Goal: Task Accomplishment & Management: Complete application form

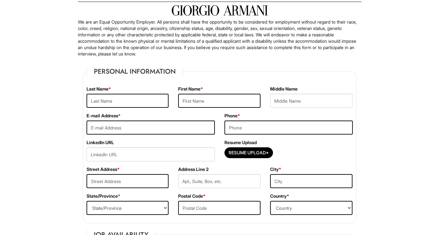
scroll to position [49, 0]
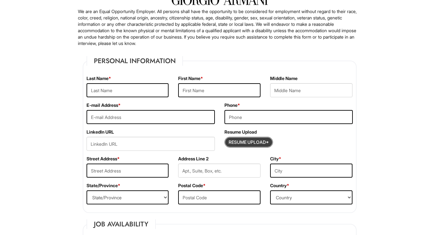
click at [258, 142] on input "Resume Upload*" at bounding box center [249, 142] width 48 height 10
type input "C:\fakepath\[PERSON_NAME] Resume_.pdf"
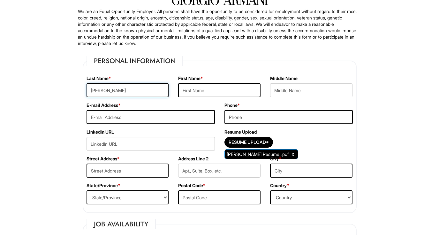
type input "[PERSON_NAME]"
type input "[EMAIL_ADDRESS][DOMAIN_NAME]"
type input "n"
type input "7657019357"
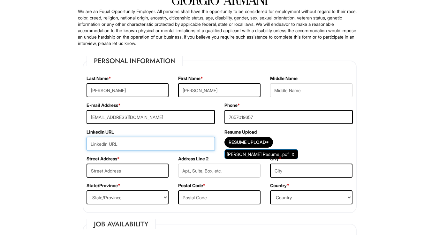
click at [131, 141] on input "url" at bounding box center [150, 144] width 128 height 14
paste input "I’m excited to apply for the Assistant Manager role at [GEOGRAPHIC_DATA] becaus…"
type input "I’m excited to apply for the Assistant Manager role at [GEOGRAPHIC_DATA] becaus…"
drag, startPoint x: 211, startPoint y: 144, endPoint x: 19, endPoint y: 118, distance: 194.0
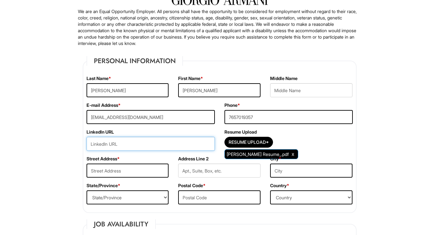
paste input "[DOMAIN_NAME][URL][PERSON_NAME]"
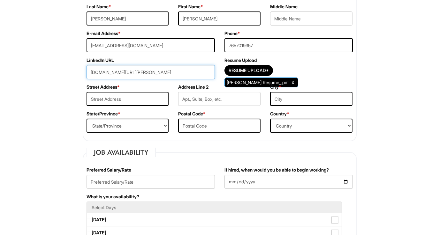
scroll to position [122, 0]
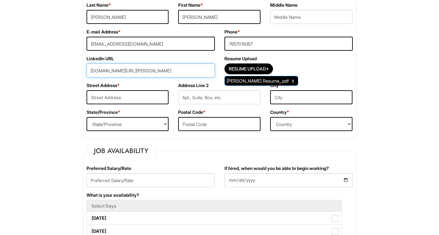
type input "[DOMAIN_NAME][URL][PERSON_NAME]"
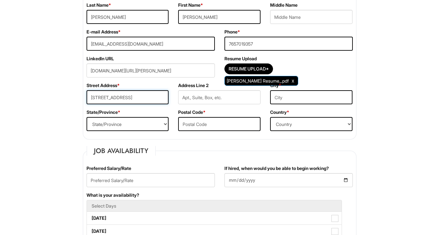
type input "[STREET_ADDRESS]"
type input "ORLANDO"
select select "FL"
type input "32801"
select select "[GEOGRAPHIC_DATA]"
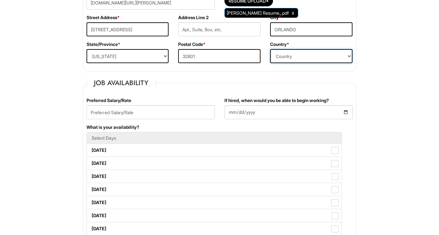
scroll to position [198, 0]
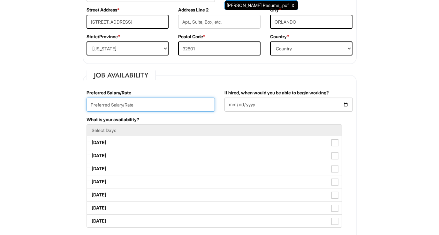
click at [155, 102] on input "text" at bounding box center [150, 105] width 128 height 14
type input "24/HR"
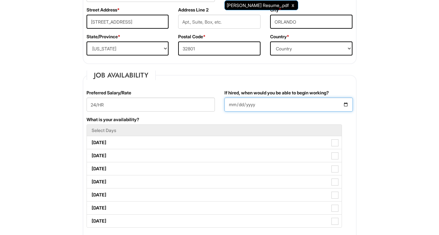
click at [244, 107] on input "If hired, when would you be able to begin working?" at bounding box center [288, 105] width 128 height 14
type input "[DATE]"
click at [288, 116] on div "What is your availability? Select Days [DATE] [DATE] [DATE] [DATE] [DATE] [DATE…" at bounding box center [220, 175] width 276 height 118
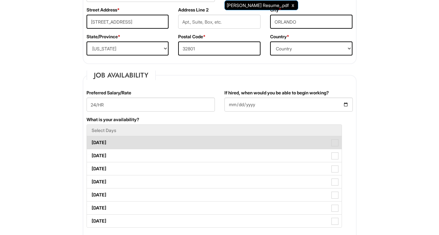
click at [335, 144] on span at bounding box center [334, 142] width 7 height 7
click at [91, 142] on Available_Monday "[DATE]" at bounding box center [89, 139] width 4 height 4
checkbox Available_Monday "true"
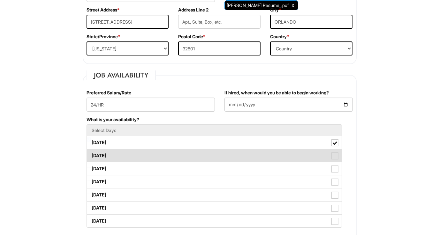
click at [335, 157] on span at bounding box center [334, 155] width 7 height 7
click at [91, 155] on Available_Tuesday "[DATE]" at bounding box center [89, 153] width 4 height 4
checkbox Available_Tuesday "true"
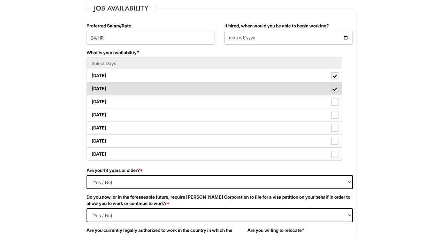
scroll to position [268, 0]
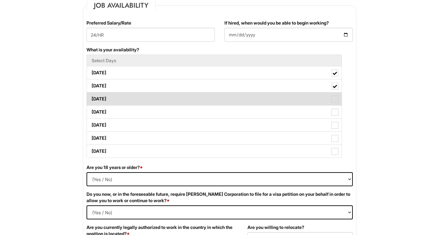
click at [337, 100] on span at bounding box center [334, 99] width 7 height 7
click at [91, 98] on Available_Wednesday "[DATE]" at bounding box center [89, 96] width 4 height 4
checkbox Available_Wednesday "true"
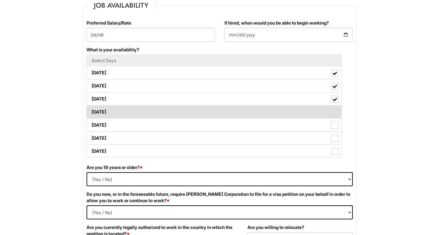
click at [337, 114] on span at bounding box center [334, 112] width 7 height 7
click at [91, 111] on Available_Thursday "[DATE]" at bounding box center [89, 109] width 4 height 4
checkbox Available_Thursday "true"
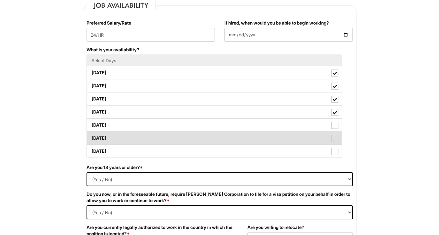
click at [337, 133] on label "[DATE]" at bounding box center [214, 138] width 254 height 13
click at [91, 133] on Available_Saturday "[DATE]" at bounding box center [89, 135] width 4 height 4
checkbox Available_Saturday "true"
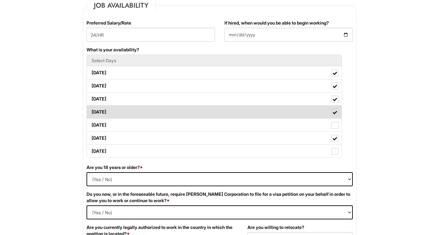
click at [335, 117] on label "[DATE]" at bounding box center [214, 112] width 254 height 13
click at [91, 111] on Available_Thursday "[DATE]" at bounding box center [89, 109] width 4 height 4
click at [333, 110] on span at bounding box center [334, 112] width 7 height 7
click at [91, 110] on Available_Thursday "[DATE]" at bounding box center [89, 109] width 4 height 4
checkbox Available_Thursday "true"
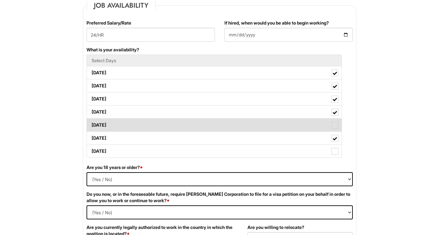
click at [333, 124] on span at bounding box center [334, 125] width 7 height 7
click at [91, 124] on Available_Friday "[DATE]" at bounding box center [89, 122] width 4 height 4
checkbox Available_Friday "true"
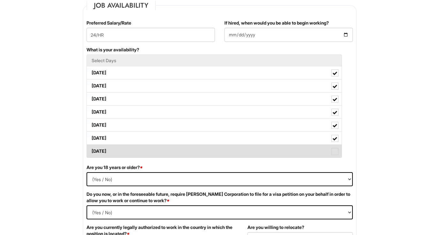
click at [335, 151] on span at bounding box center [334, 151] width 7 height 7
click at [91, 150] on Available_Sunday "[DATE]" at bounding box center [89, 148] width 4 height 4
checkbox Available_Sunday "true"
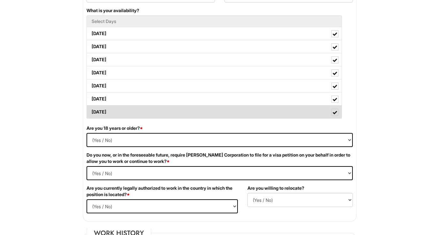
scroll to position [315, 0]
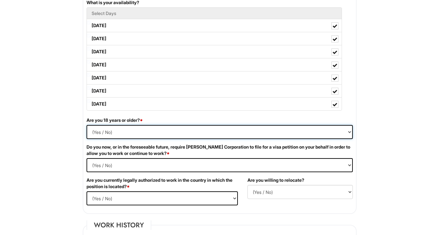
select select "Yes"
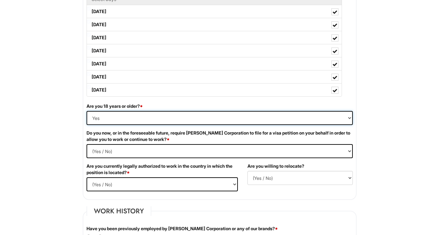
scroll to position [343, 0]
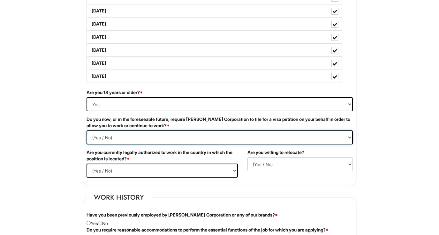
select Required "No"
select select "Yes"
select select "Y"
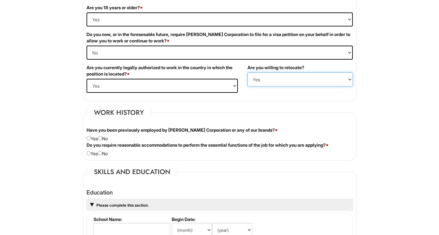
scroll to position [428, 0]
click at [107, 139] on div "Have you been previously employed by [PERSON_NAME] Corporation or any of our br…" at bounding box center [220, 134] width 276 height 15
click at [105, 137] on div "Have you been previously employed by [PERSON_NAME] Corporation or any of our br…" at bounding box center [220, 134] width 276 height 15
click at [102, 138] on input "radio" at bounding box center [100, 138] width 4 height 4
radio input "true"
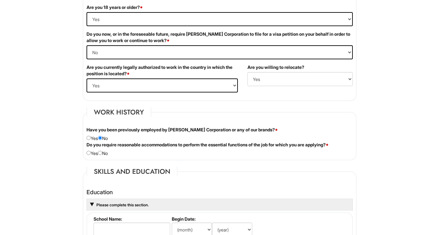
click at [101, 151] on input "radio" at bounding box center [100, 153] width 4 height 4
radio input "true"
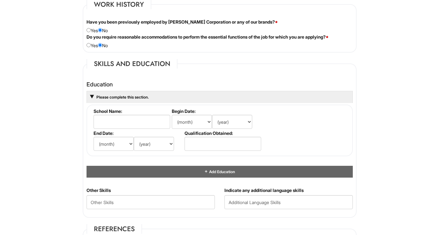
scroll to position [546, 0]
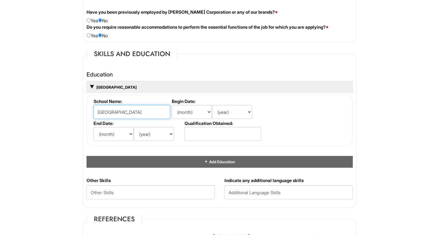
type input "[GEOGRAPHIC_DATA]"
select select "8"
select select "2021"
select select "5"
select select "2025"
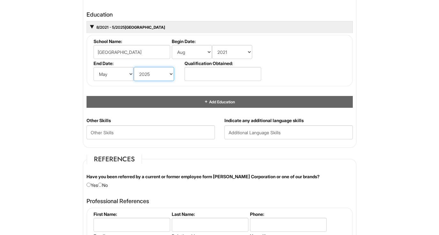
scroll to position [606, 0]
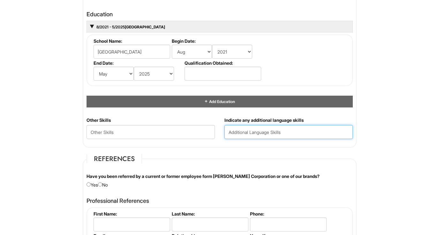
click at [256, 130] on input "text" at bounding box center [288, 132] width 128 height 14
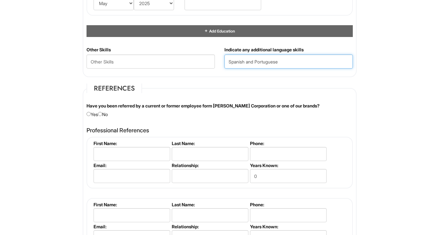
scroll to position [677, 0]
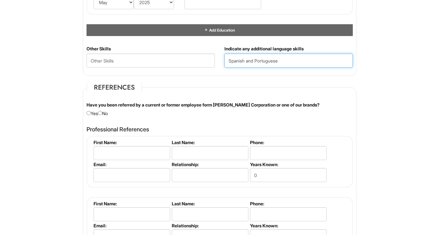
type input "Spanish and Portuguese"
click at [108, 111] on div "Have you been referred by a current or former employee form [PERSON_NAME] Corpo…" at bounding box center [220, 109] width 276 height 15
click at [102, 112] on input "radio" at bounding box center [100, 113] width 4 height 4
radio input "true"
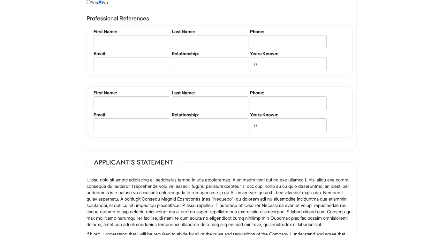
scroll to position [781, 0]
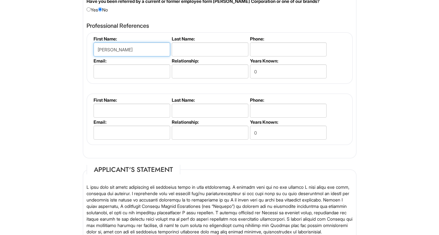
type input "[PERSON_NAME]"
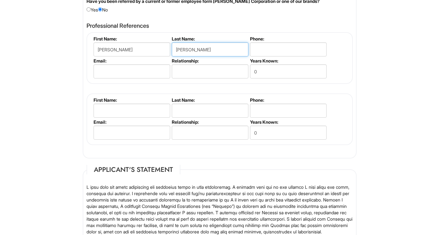
type input "[PERSON_NAME]"
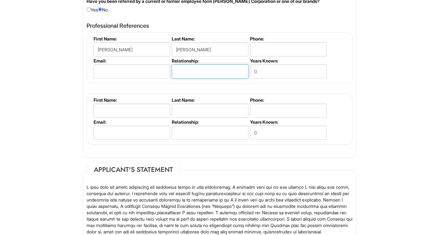
click at [196, 74] on input "text" at bounding box center [210, 71] width 77 height 14
type input "Previous manager/supervisor"
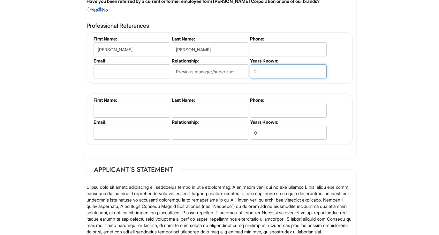
type input "2"
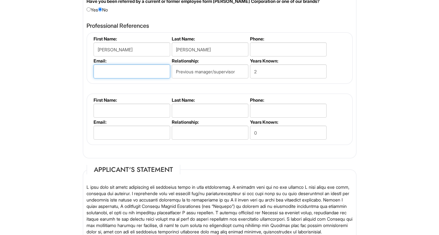
click at [136, 76] on li "Email:" at bounding box center [131, 69] width 78 height 22
paste input "[PERSON_NAME][EMAIL_ADDRESS][DOMAIN_NAME]"
type input "[PERSON_NAME][EMAIL_ADDRESS][DOMAIN_NAME]"
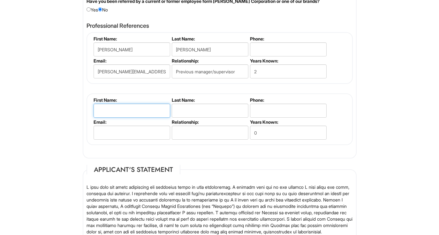
type input "M"
type input "[PERSON_NAME]"
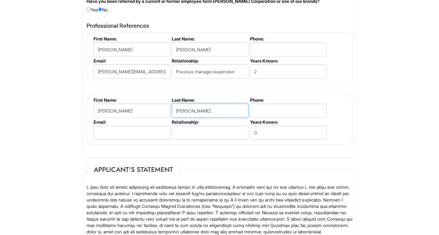
type input "[PERSON_NAME]"
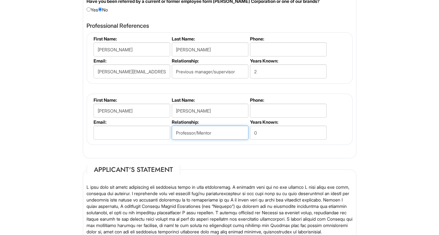
type input "Professor/Mentor"
type input "2"
type input "1"
click at [114, 126] on input "email" at bounding box center [131, 133] width 77 height 14
paste input "[PERSON_NAME] [PERSON_NAME] <[EMAIL_ADDRESS][DOMAIN_NAME]>"
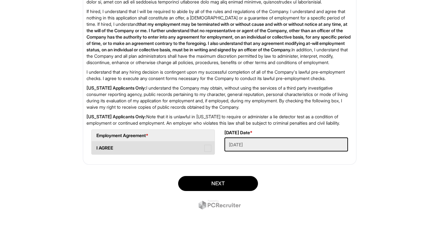
scroll to position [1034, 0]
type input "[EMAIL_ADDRESS][DOMAIN_NAME]"
click at [210, 149] on span at bounding box center [207, 148] width 7 height 7
click at [96, 147] on AGREE "I AGREE" at bounding box center [94, 145] width 4 height 4
checkbox AGREE "true"
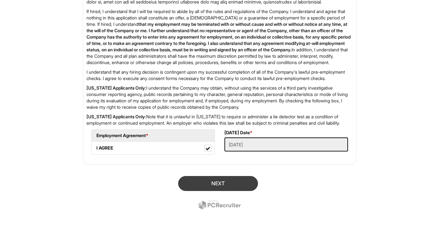
click at [216, 181] on button "Next" at bounding box center [218, 183] width 80 height 15
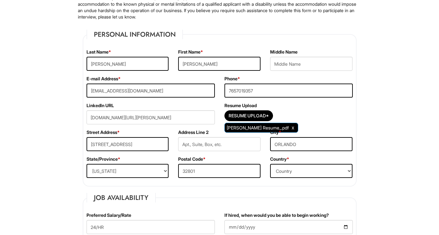
click at [200, 108] on div "LinkedIn URL [DOMAIN_NAME][URL][PERSON_NAME]" at bounding box center [151, 115] width 138 height 27
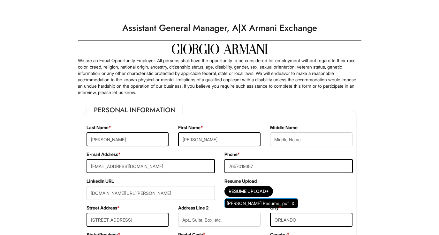
scroll to position [0, 0]
drag, startPoint x: 174, startPoint y: 193, endPoint x: 70, endPoint y: 188, distance: 104.1
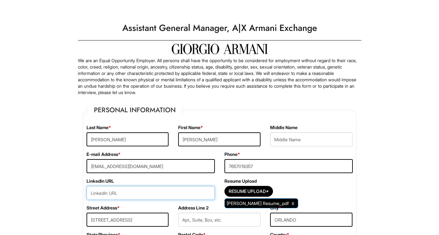
paste input "[URL][DOMAIN_NAME][PERSON_NAME]"
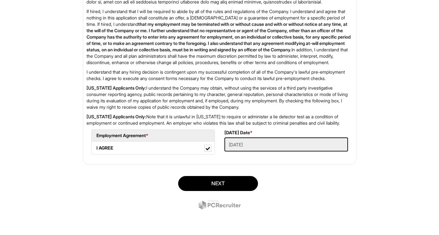
scroll to position [1034, 0]
type input "[URL][DOMAIN_NAME][PERSON_NAME]"
click at [201, 177] on button "Next" at bounding box center [218, 183] width 80 height 15
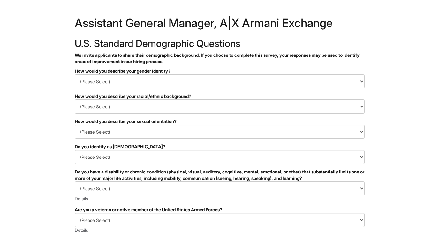
scroll to position [3, 0]
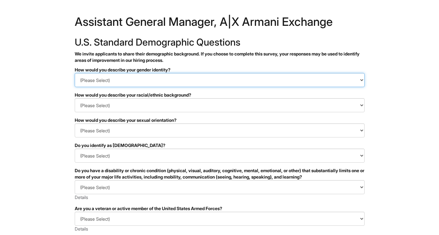
select select "Woman"
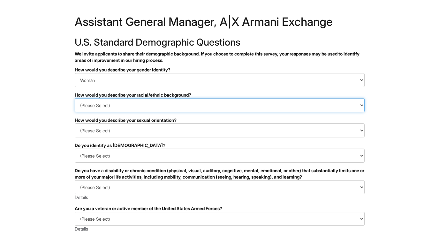
select select "Hispanic, Latinx or of Spanish Origin"
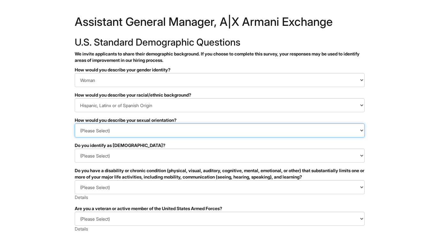
select select "[DEMOGRAPHIC_DATA]"
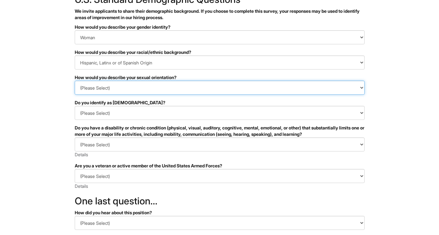
scroll to position [54, 0]
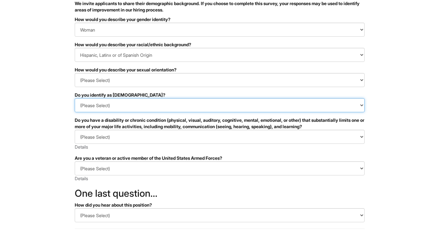
select select "No"
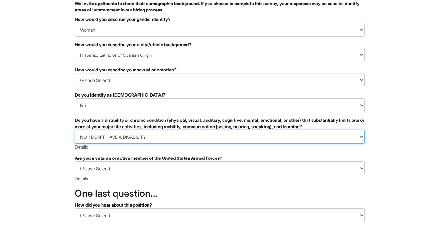
select select "YES, I HAVE A DISABILITY (or previously had a disability)"
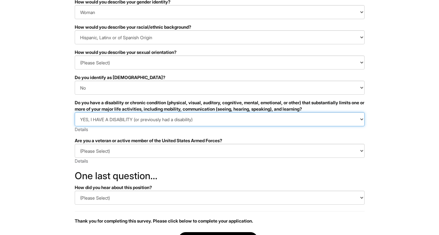
scroll to position [119, 0]
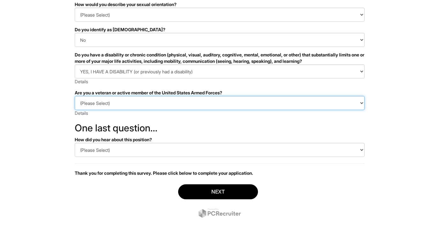
select select "I AM NOT A PROTECTED VETERAN"
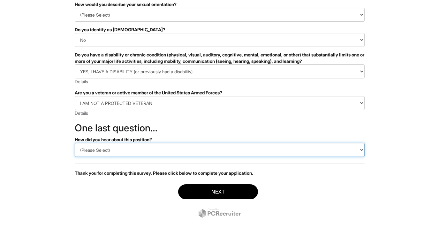
select select "LinkedIn"
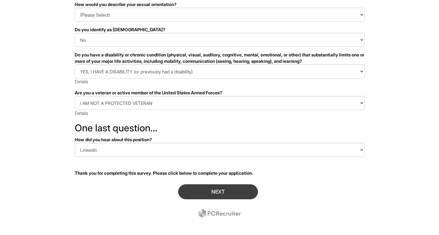
click at [207, 194] on button "Next" at bounding box center [218, 191] width 80 height 15
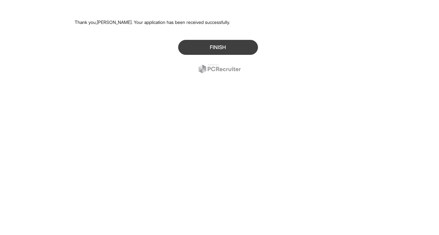
click at [235, 47] on button "Finish" at bounding box center [218, 47] width 80 height 15
